Goal: Task Accomplishment & Management: Complete application form

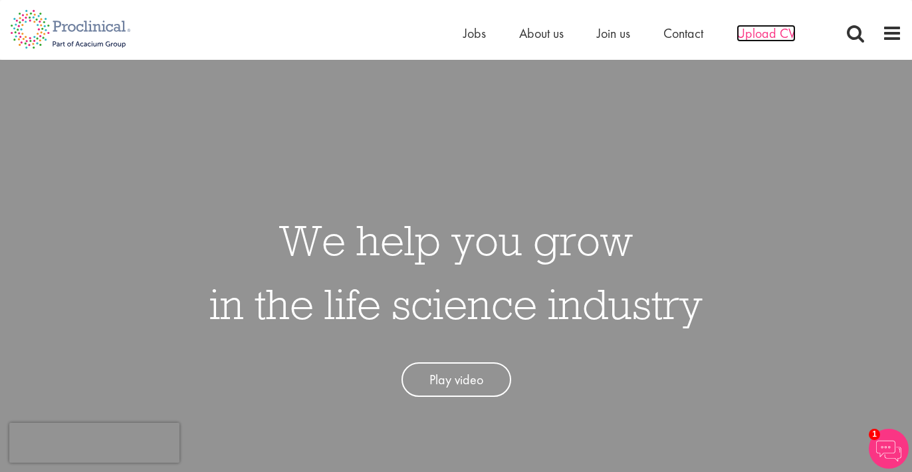
click at [766, 29] on span "Upload CV" at bounding box center [765, 33] width 59 height 17
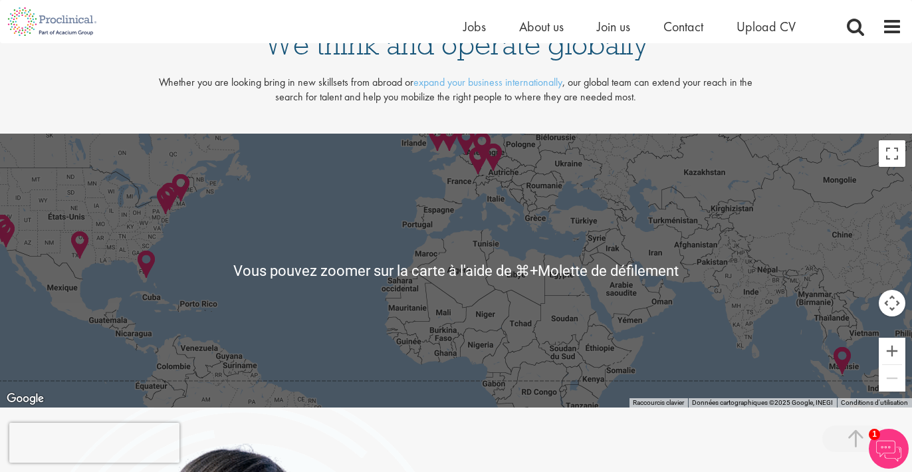
scroll to position [2729, 0]
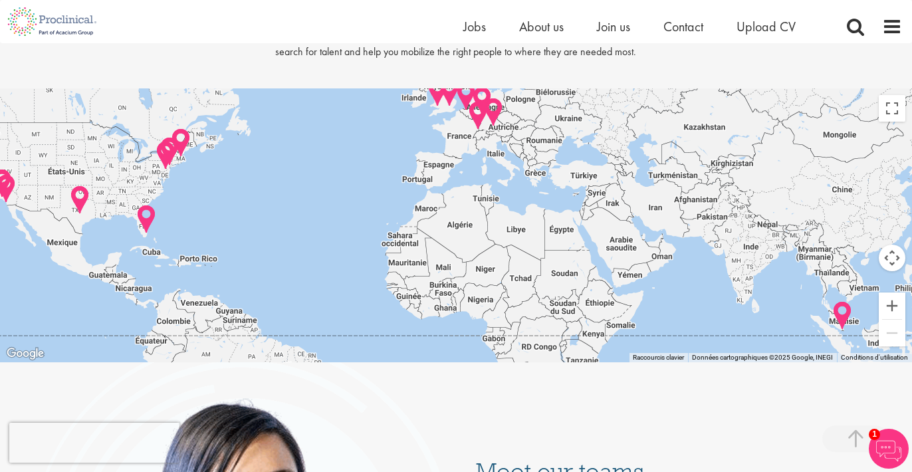
click at [479, 109] on img at bounding box center [478, 115] width 21 height 31
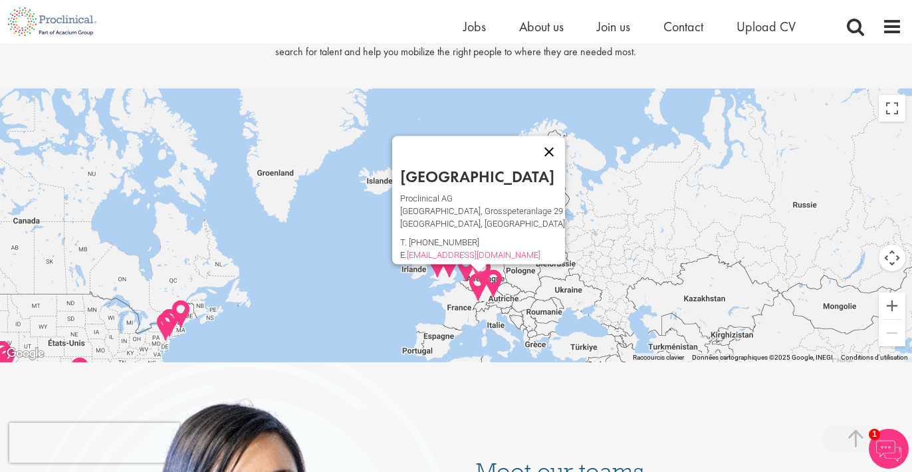
click at [546, 136] on button "Fermer" at bounding box center [549, 152] width 32 height 32
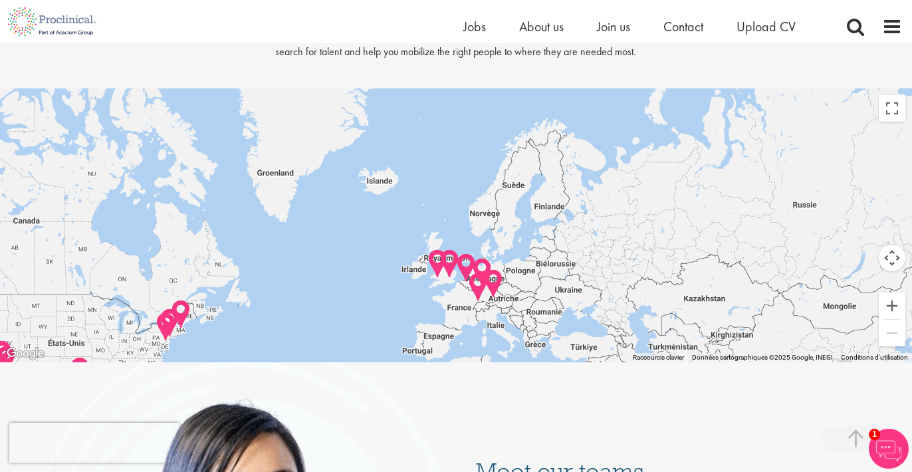
click at [444, 258] on img at bounding box center [437, 264] width 21 height 31
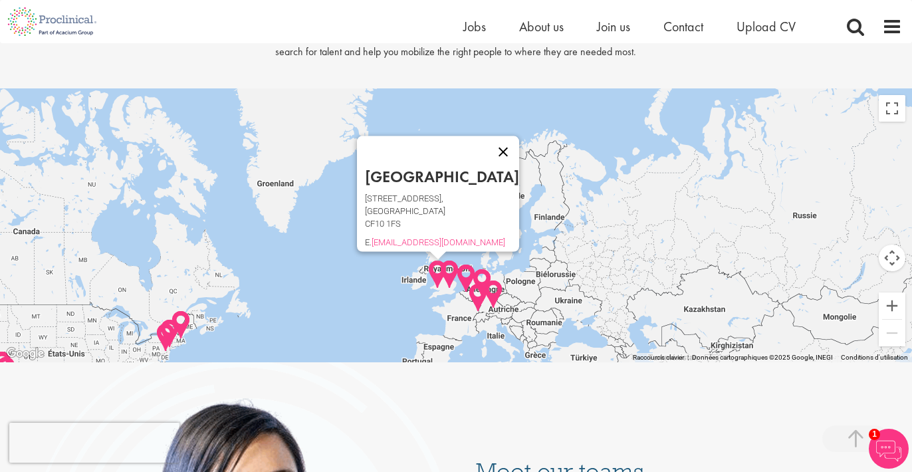
click at [487, 137] on button "Fermer" at bounding box center [503, 152] width 32 height 32
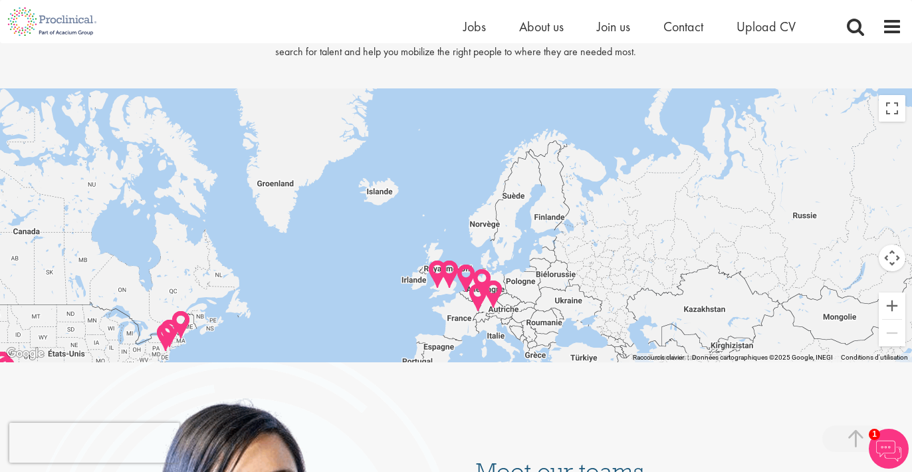
click at [435, 269] on img at bounding box center [437, 274] width 21 height 31
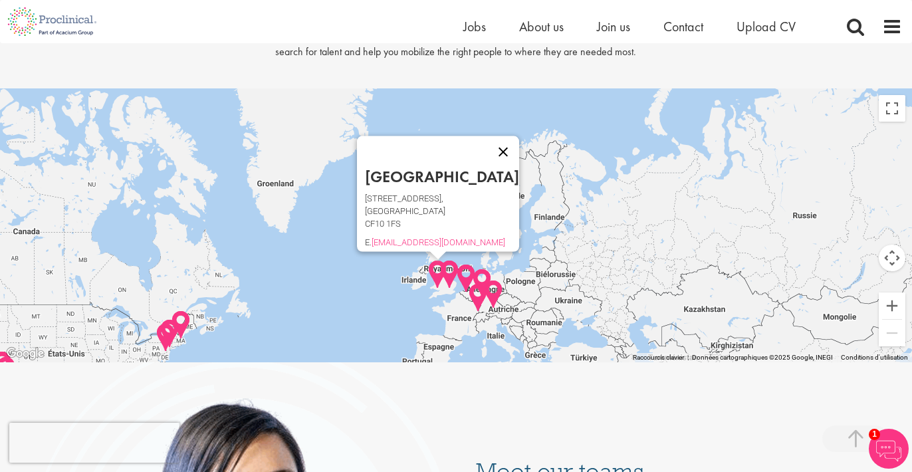
click at [487, 142] on button "Fermer" at bounding box center [503, 152] width 32 height 32
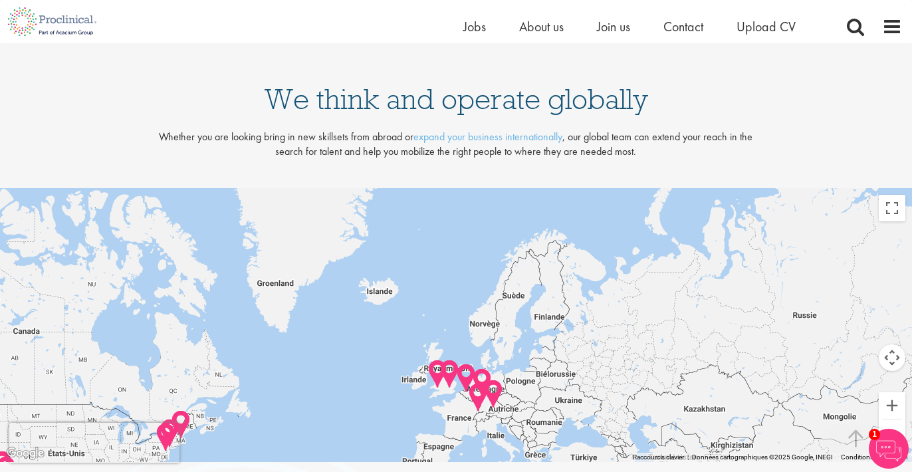
scroll to position [2577, 0]
